Goal: Task Accomplishment & Management: Manage account settings

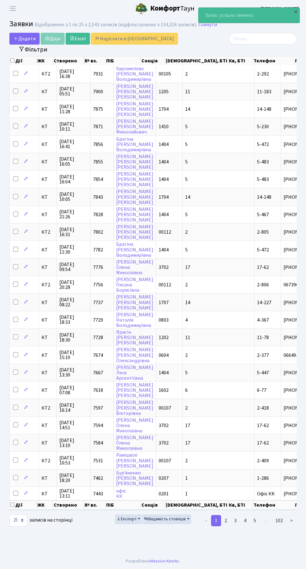
select select "25"
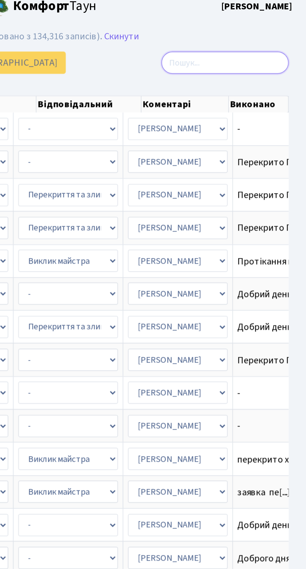
click at [251, 39] on input "search" at bounding box center [263, 39] width 68 height 12
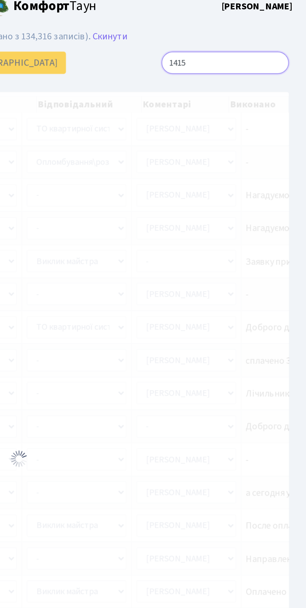
type input "14153"
checkbox input "true"
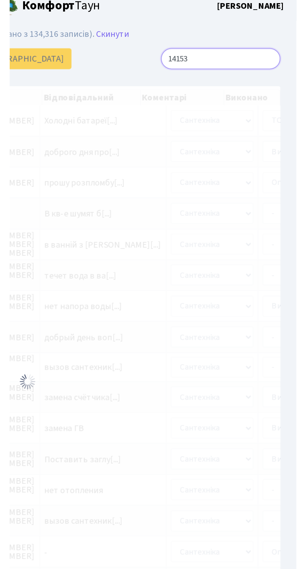
scroll to position [0, 168]
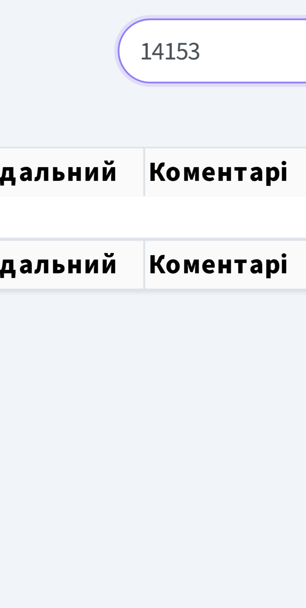
click at [239, 38] on input "14153" at bounding box center [263, 39] width 68 height 12
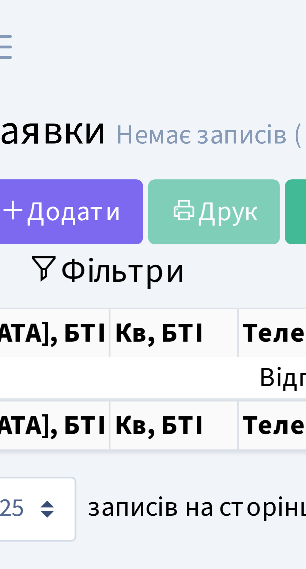
type input "14-153"
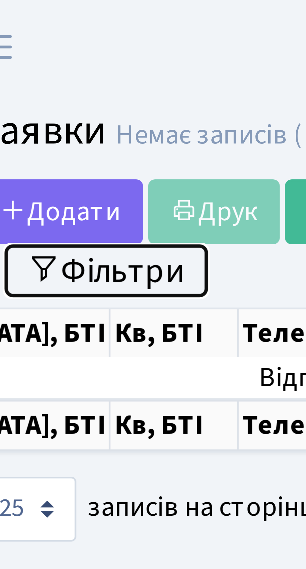
click at [34, 49] on button "Фільтри" at bounding box center [32, 50] width 37 height 10
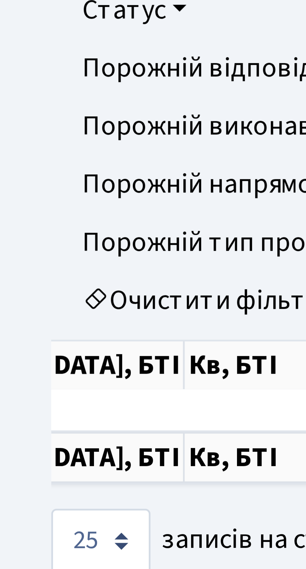
click at [38, 251] on link "Очистити фільтри" at bounding box center [153, 250] width 276 height 11
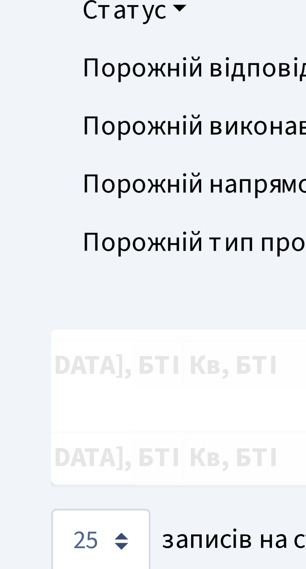
checkbox input "false"
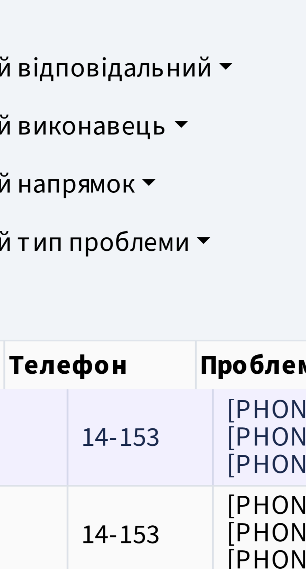
click at [124, 276] on span "Нужно проговори[...]" at bounding box center [147, 275] width 46 height 7
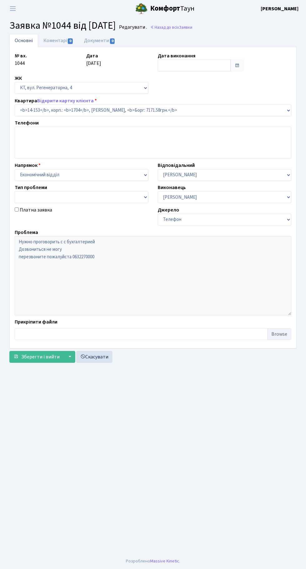
select select "7530"
type input "28.01.2022"
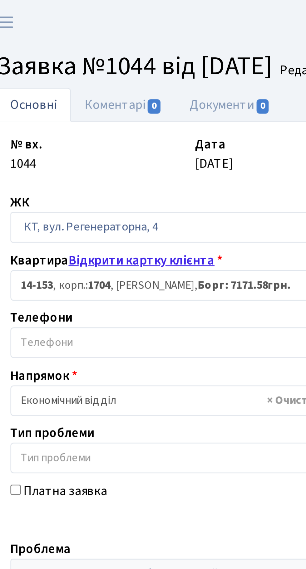
click at [75, 100] on link "Відкрити картку клієнта" at bounding box center [65, 100] width 56 height 7
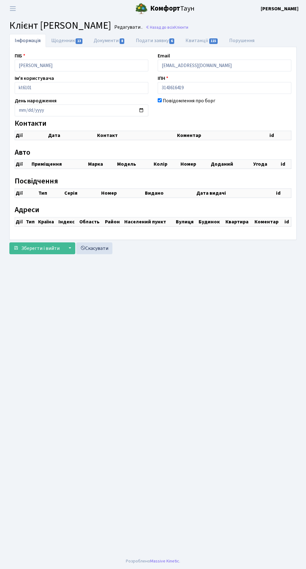
checkbox input "true"
select select "25"
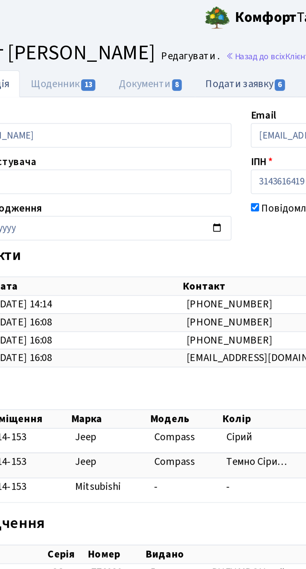
click at [157, 43] on link "Подати заявку 6" at bounding box center [155, 40] width 50 height 13
select select "25"
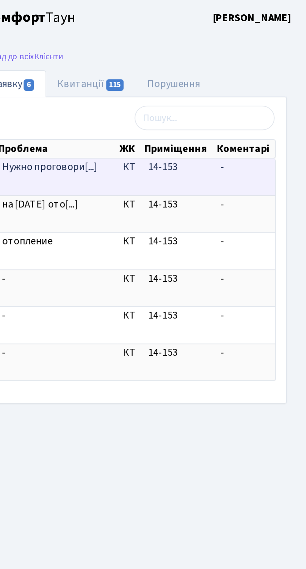
click at [190, 83] on span "Нужно проговори[...]" at bounding box center [182, 80] width 46 height 7
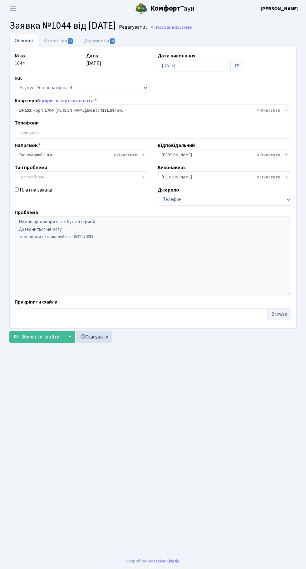
select select "7530"
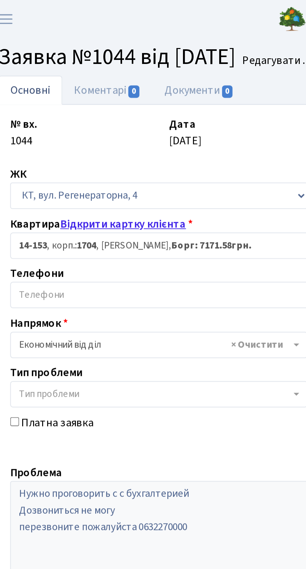
click at [70, 103] on link "Відкрити картку клієнта" at bounding box center [65, 100] width 56 height 7
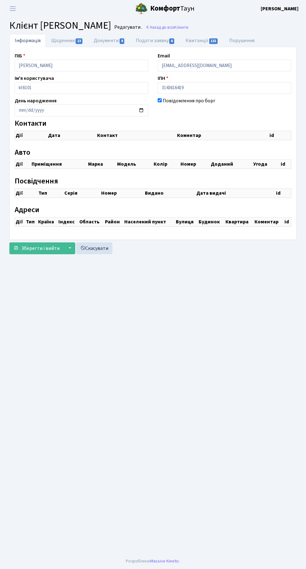
checkbox input "true"
